Goal: Task Accomplishment & Management: Complete application form

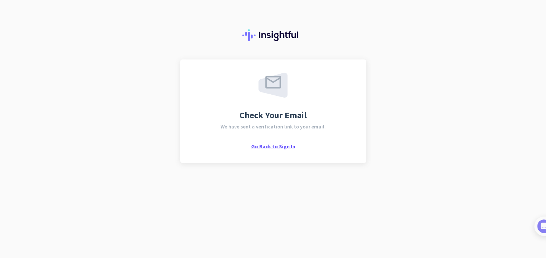
click at [268, 149] on span "Go Back to Sign In" at bounding box center [273, 146] width 44 height 7
click at [288, 121] on div "Check Your Email We have sent a verification link to your email. Go Back to Sig…" at bounding box center [272, 111] width 159 height 77
click at [288, 149] on span "Go Back to Sign In" at bounding box center [273, 146] width 44 height 7
click at [266, 126] on span "We have sent a verification link to your email." at bounding box center [272, 126] width 105 height 5
click at [275, 95] on img at bounding box center [272, 85] width 29 height 25
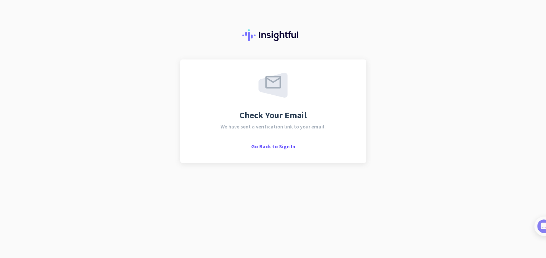
drag, startPoint x: 275, startPoint y: 117, endPoint x: 291, endPoint y: 119, distance: 16.6
click at [275, 118] on span "Check Your Email" at bounding box center [272, 115] width 67 height 9
click at [301, 124] on span "We have sent a verification link to your email." at bounding box center [272, 126] width 105 height 5
